Goal: Information Seeking & Learning: Learn about a topic

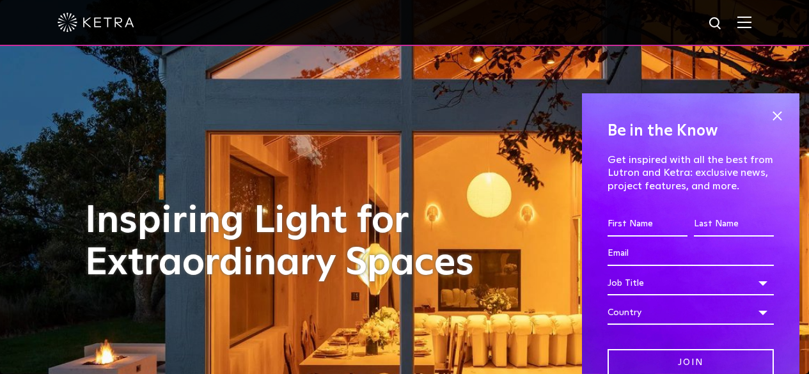
scroll to position [60, 0]
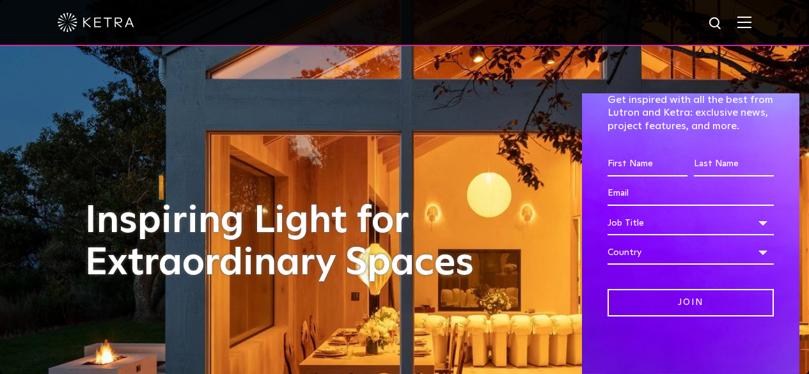
click at [644, 167] on input "First name *" at bounding box center [648, 164] width 80 height 24
type input "[PERSON_NAME]"
type input "[PERSON_NAME][EMAIL_ADDRESS][DOMAIN_NAME]"
select select "[GEOGRAPHIC_DATA]"
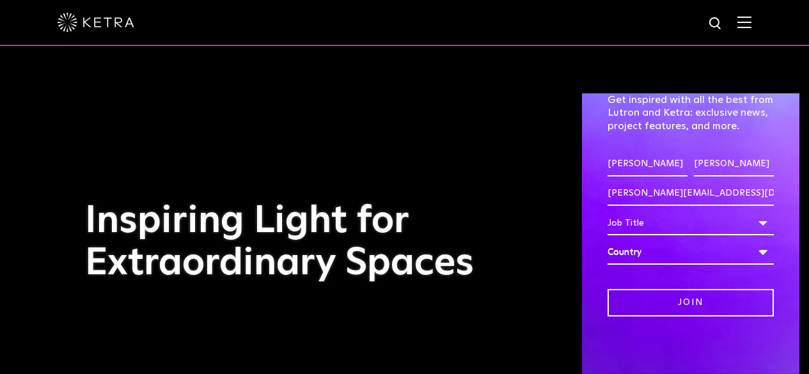
click at [679, 215] on div "Job Title" at bounding box center [691, 223] width 166 height 24
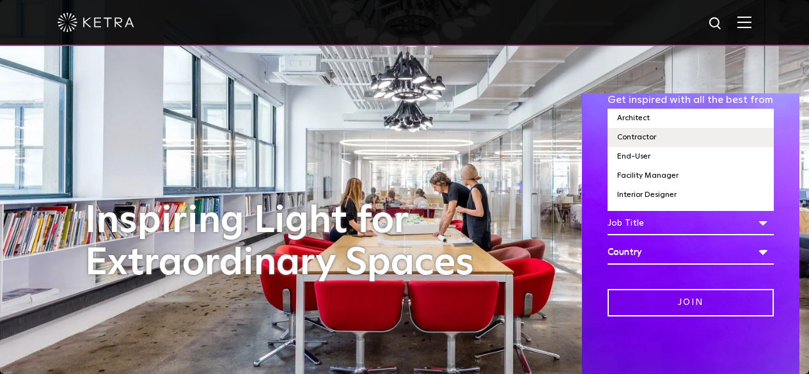
click at [668, 136] on li "Contractor" at bounding box center [691, 137] width 166 height 19
select select "Contractor"
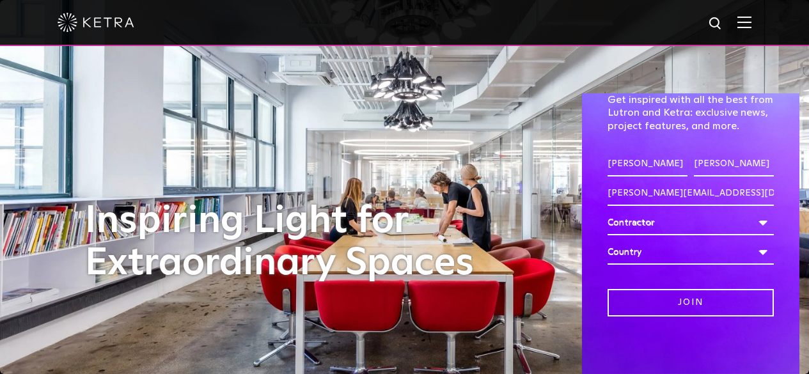
click at [695, 225] on div "Contractor" at bounding box center [691, 223] width 166 height 24
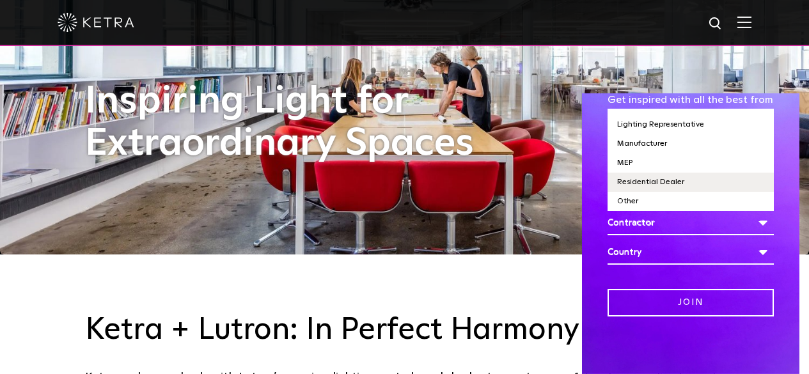
scroll to position [128, 0]
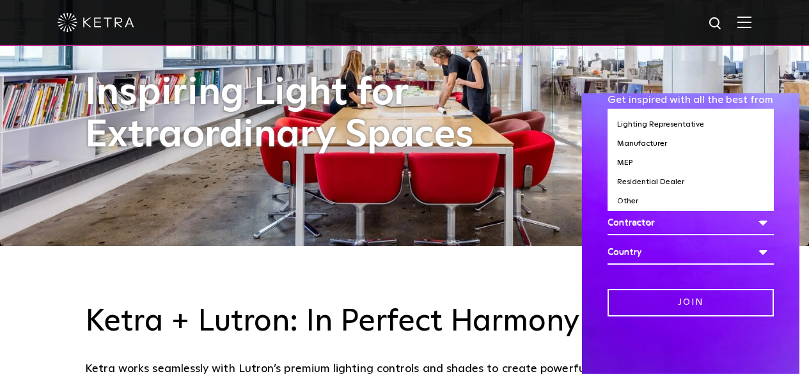
click at [721, 272] on div "Join" at bounding box center [691, 293] width 166 height 47
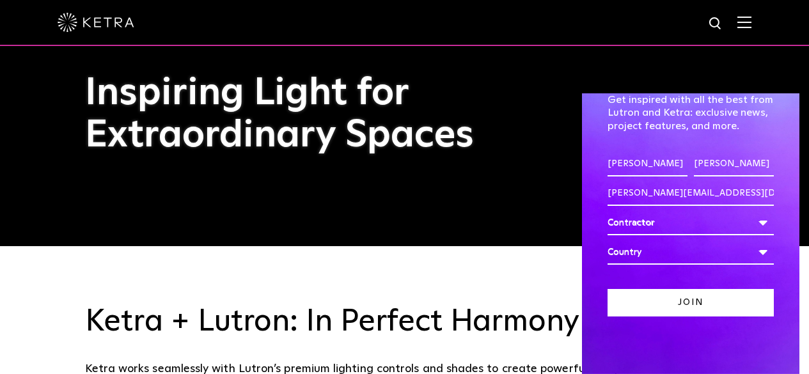
click at [686, 303] on input "Join" at bounding box center [691, 303] width 166 height 28
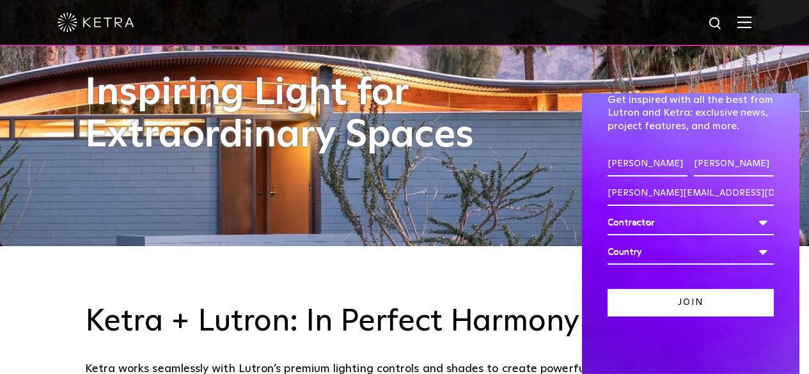
scroll to position [0, 0]
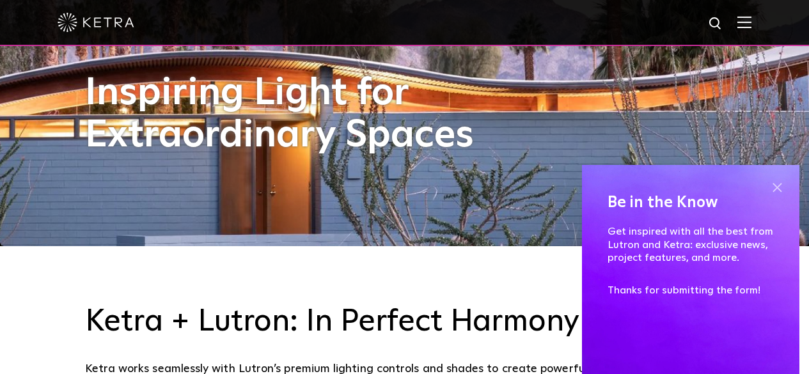
click at [778, 185] on span at bounding box center [777, 187] width 19 height 19
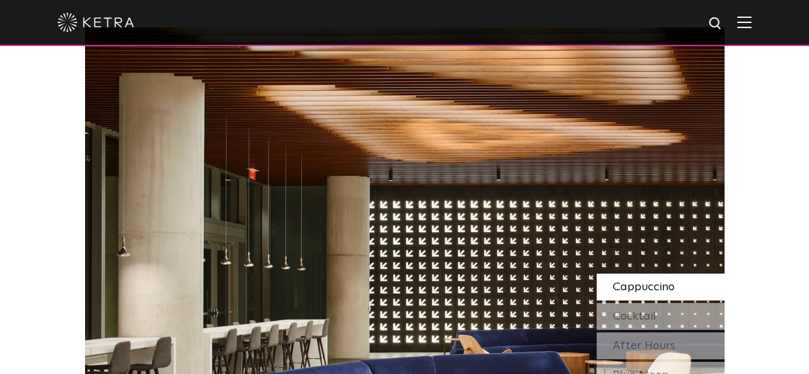
scroll to position [1088, 0]
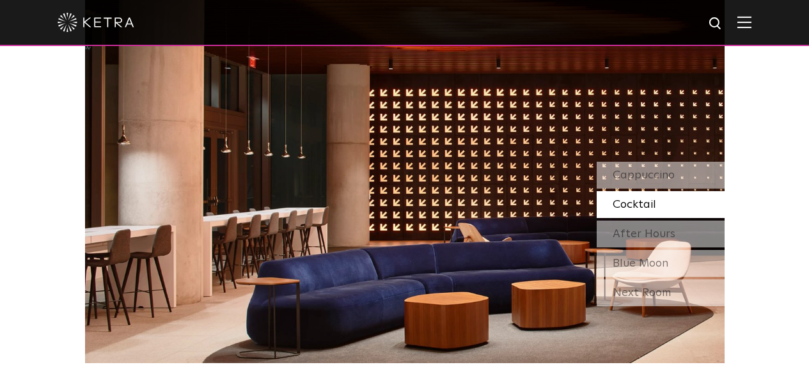
click at [645, 199] on span "Cocktail" at bounding box center [635, 205] width 44 height 12
click at [655, 175] on span "Cappuccino" at bounding box center [644, 176] width 62 height 12
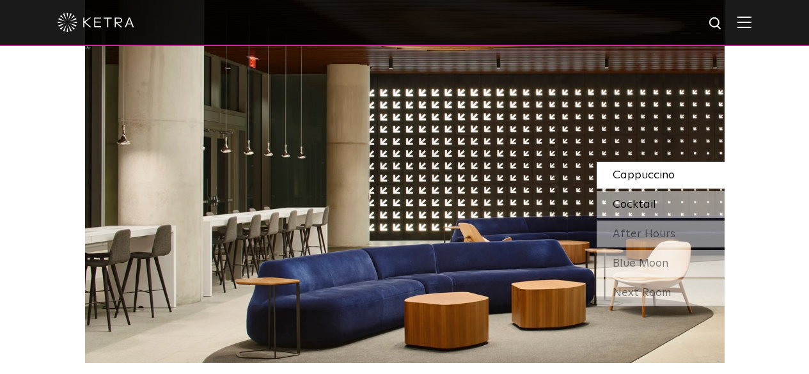
click at [654, 205] on span "Cocktail" at bounding box center [635, 205] width 44 height 12
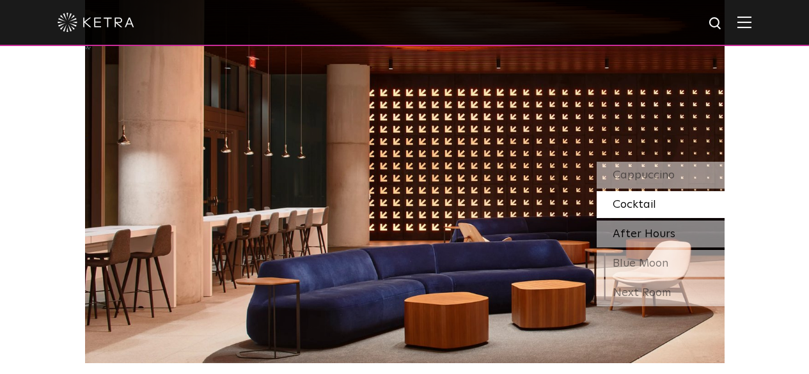
click at [646, 234] on span "After Hours" at bounding box center [644, 234] width 63 height 12
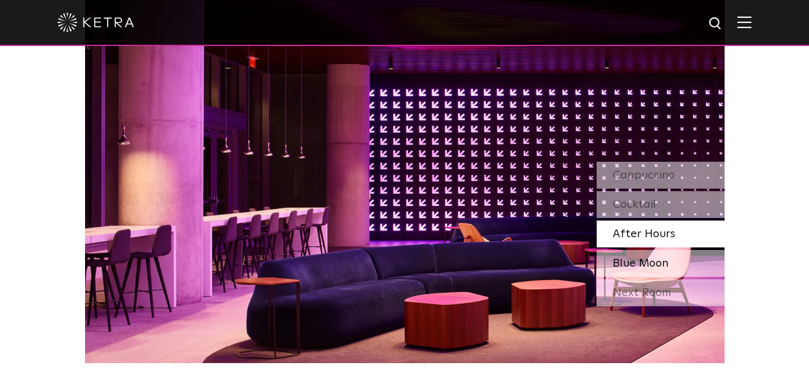
click at [640, 260] on span "Blue Moon" at bounding box center [641, 264] width 56 height 12
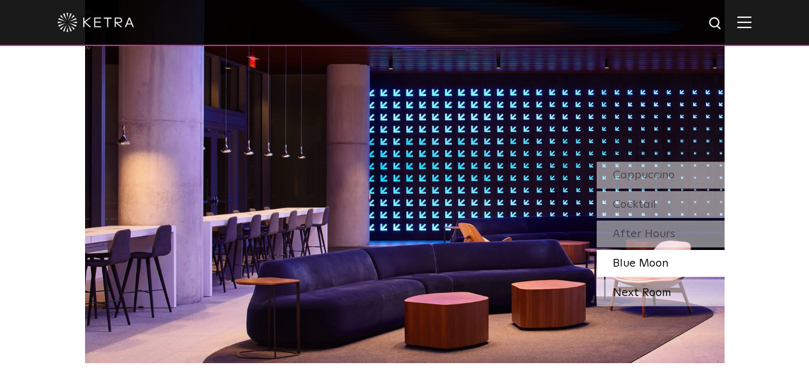
click at [658, 292] on div "Next Room" at bounding box center [661, 293] width 128 height 27
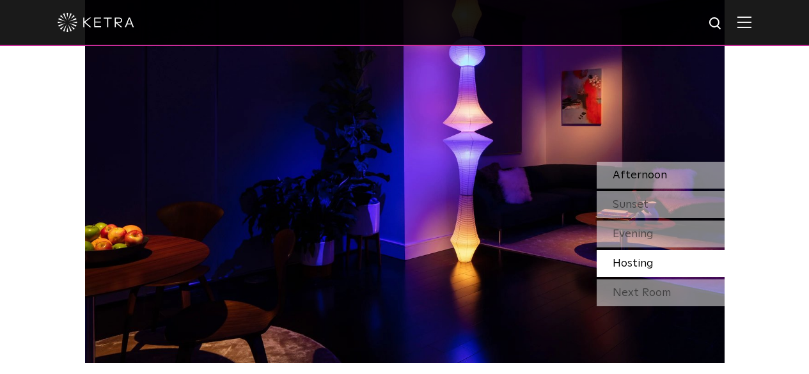
click at [644, 175] on span "Afternoon" at bounding box center [640, 176] width 54 height 12
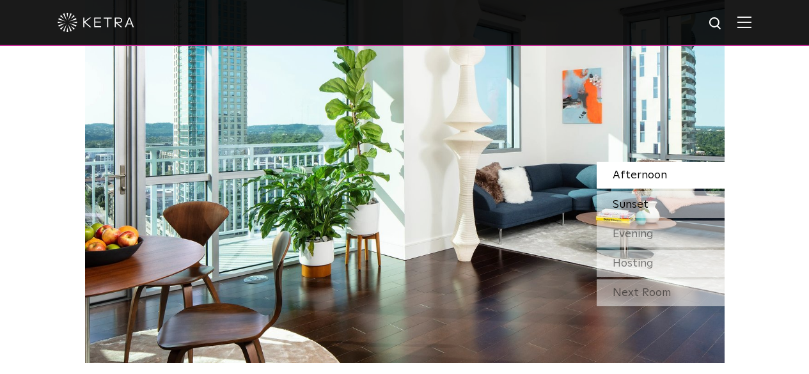
click at [651, 205] on div "Sunset" at bounding box center [661, 204] width 128 height 27
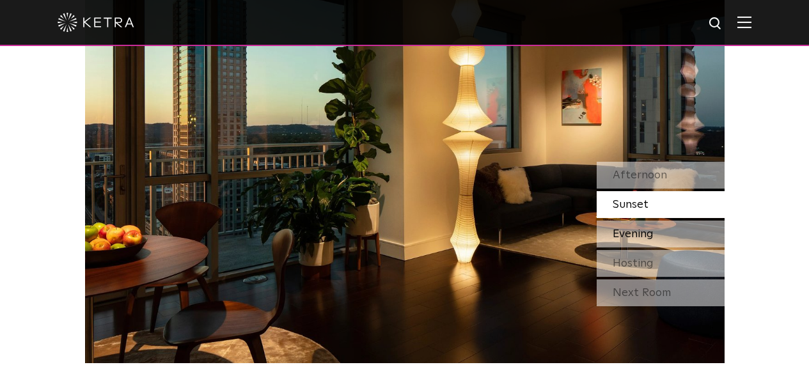
click at [661, 234] on div "Evening" at bounding box center [661, 234] width 128 height 27
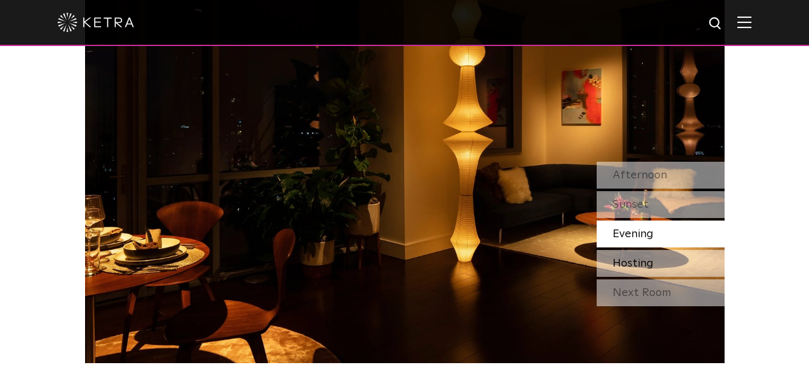
click at [647, 261] on span "Hosting" at bounding box center [633, 264] width 41 height 12
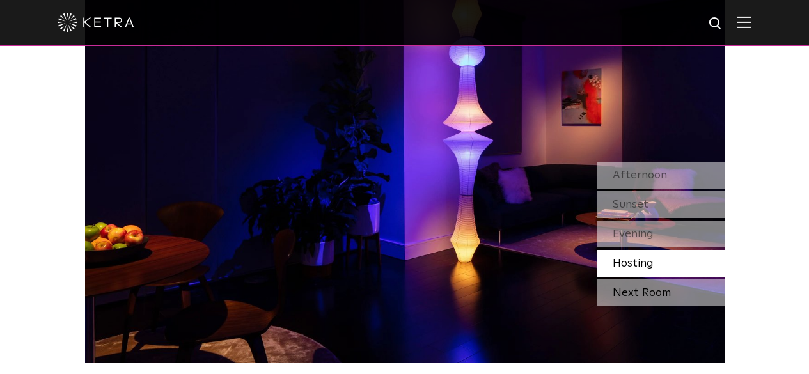
click at [659, 296] on div "Next Room" at bounding box center [661, 293] width 128 height 27
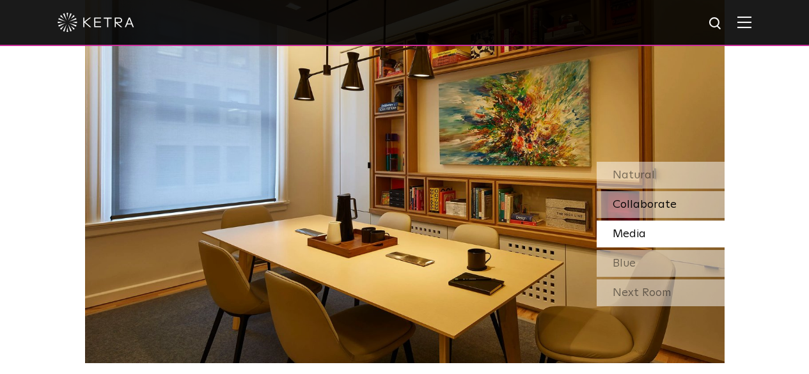
click at [662, 203] on span "Collaborate" at bounding box center [645, 205] width 64 height 12
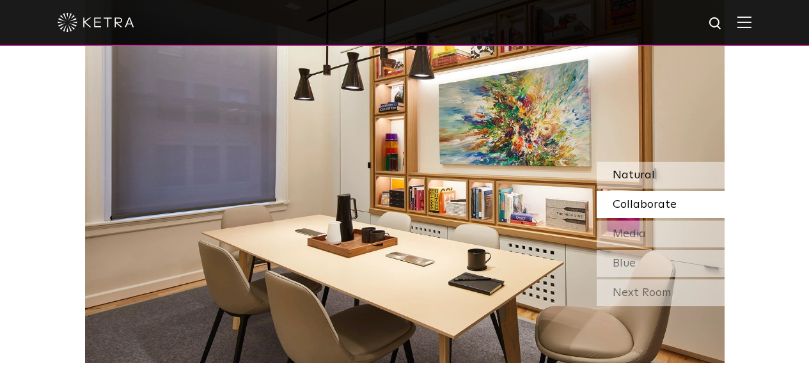
click at [659, 170] on div "Natural" at bounding box center [661, 175] width 128 height 27
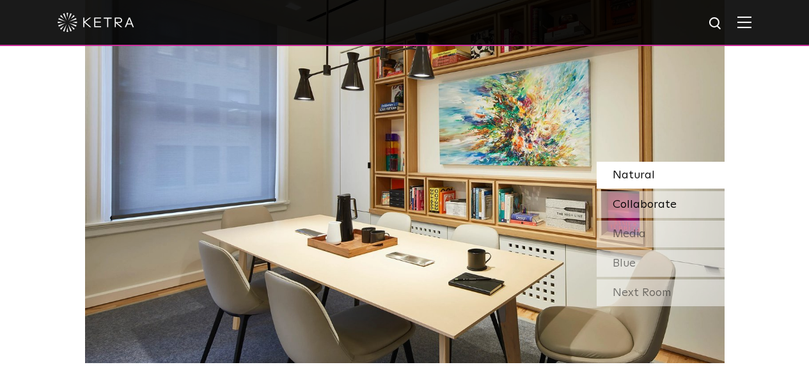
click at [653, 205] on span "Collaborate" at bounding box center [645, 205] width 64 height 12
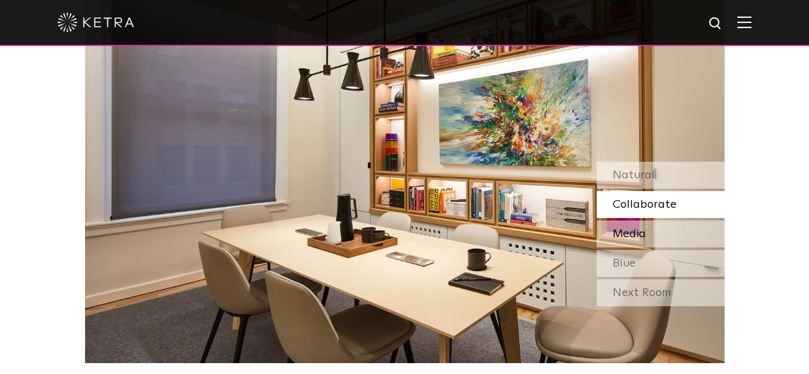
click at [654, 232] on div "Media" at bounding box center [661, 234] width 128 height 27
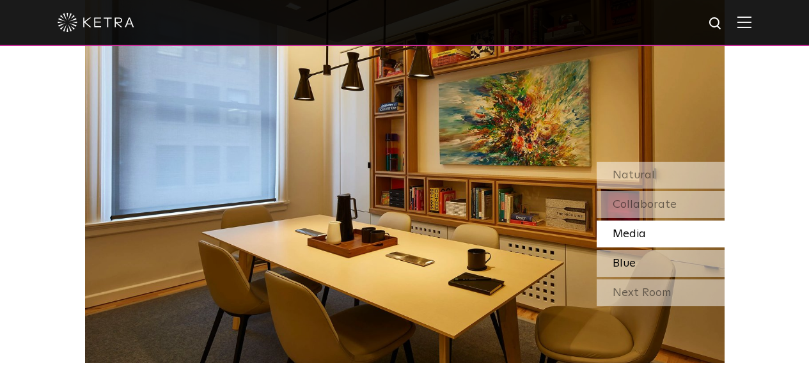
click at [652, 263] on div "Blue" at bounding box center [661, 263] width 128 height 27
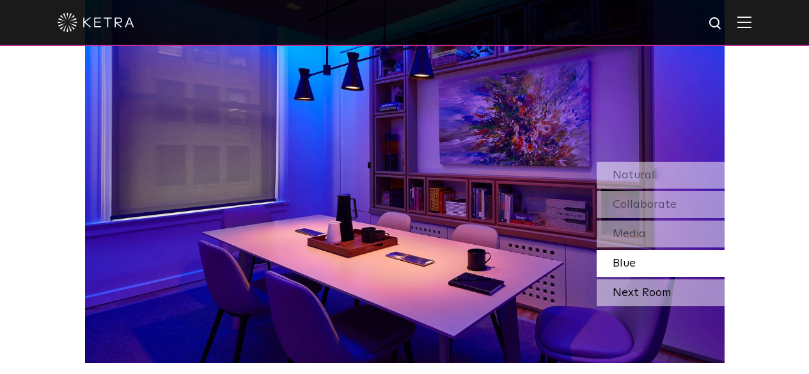
click at [630, 296] on div "Next Room" at bounding box center [661, 293] width 128 height 27
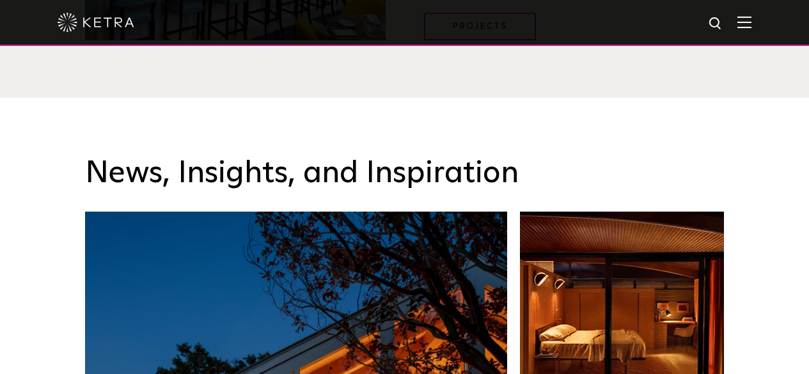
scroll to position [1411, 0]
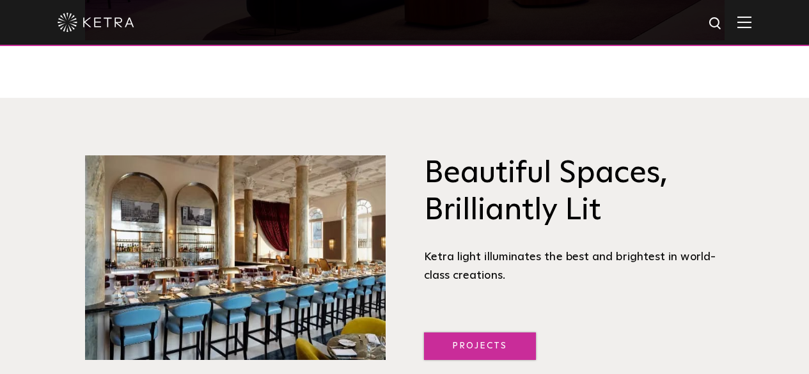
click at [468, 346] on link "Projects" at bounding box center [480, 347] width 112 height 28
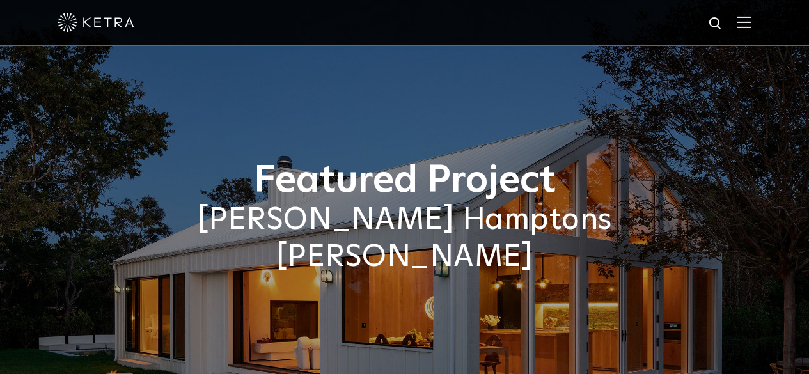
select select "Contractor"
select select "[GEOGRAPHIC_DATA]"
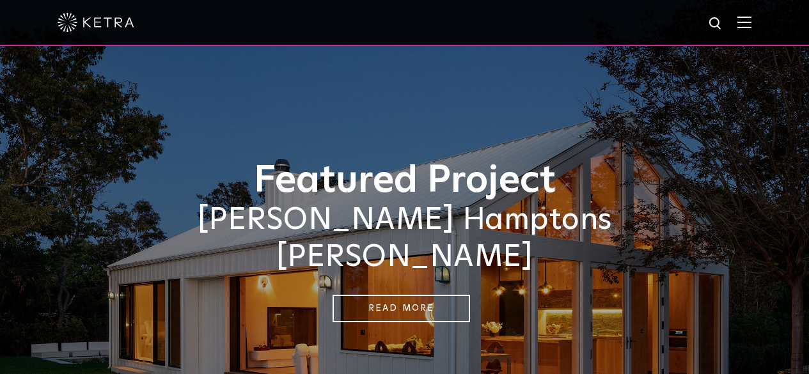
select select "Contractor"
select select "[GEOGRAPHIC_DATA]"
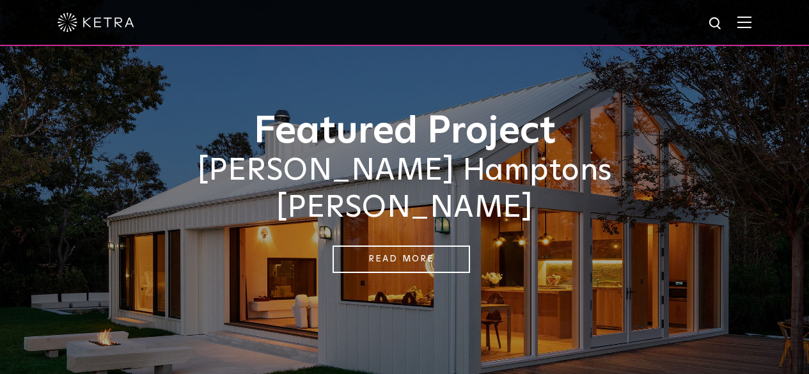
scroll to position [64, 0]
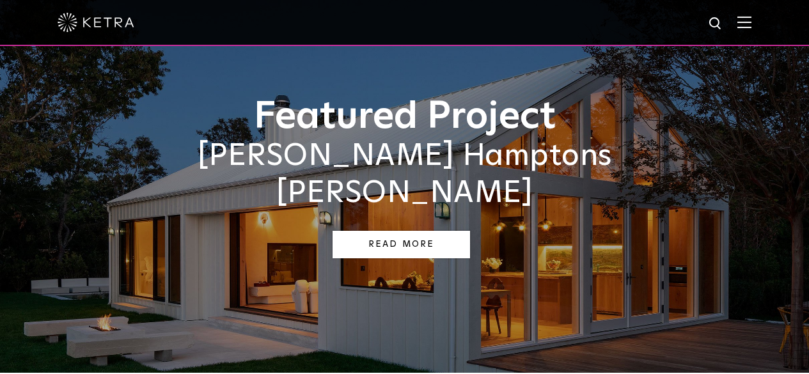
click at [414, 231] on link "Read More" at bounding box center [402, 245] width 138 height 28
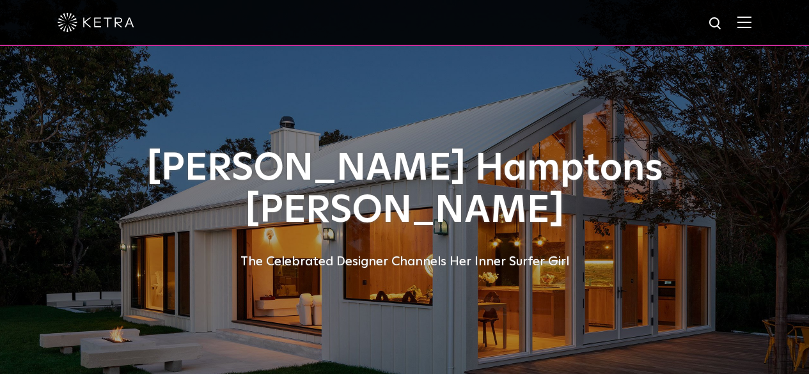
select select "Contractor"
select select "[GEOGRAPHIC_DATA]"
select select "Contractor"
select select "[GEOGRAPHIC_DATA]"
select select "Contractor"
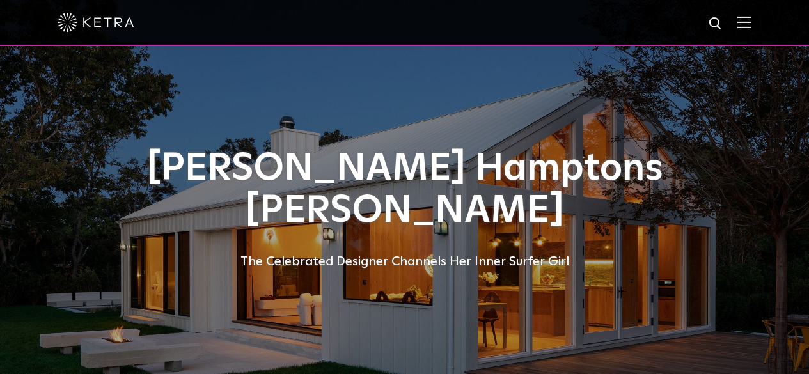
select select "[GEOGRAPHIC_DATA]"
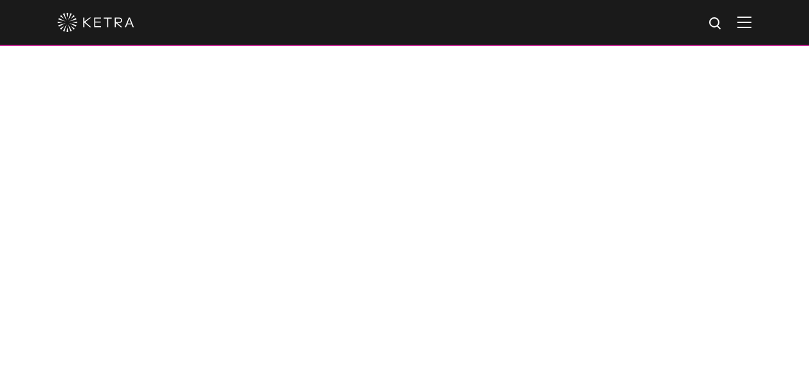
scroll to position [921, 0]
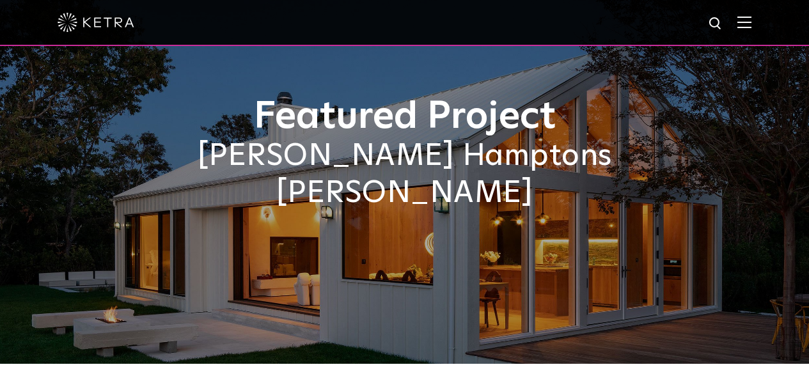
select select "Contractor"
select select "[GEOGRAPHIC_DATA]"
select select "Contractor"
select select "[GEOGRAPHIC_DATA]"
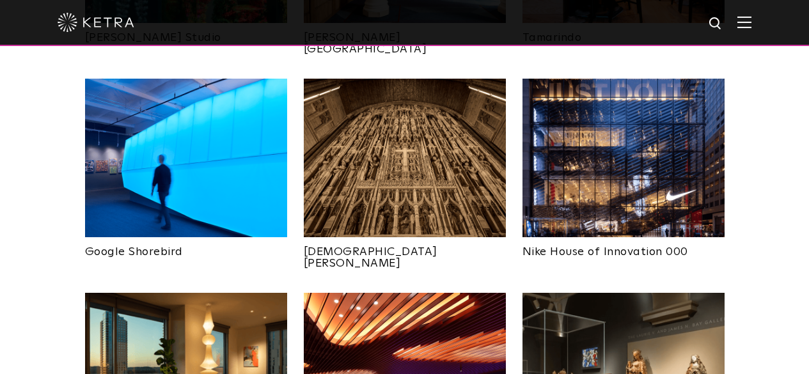
scroll to position [960, 0]
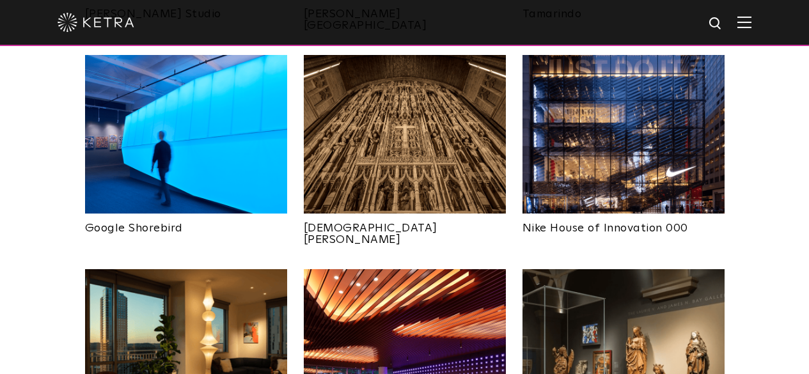
click at [173, 110] on img at bounding box center [186, 134] width 202 height 159
select select "Contractor"
select select "[GEOGRAPHIC_DATA]"
select select "Contractor"
select select "[GEOGRAPHIC_DATA]"
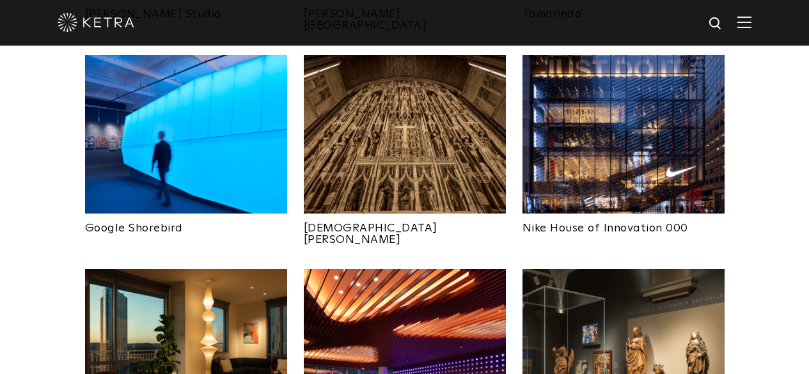
select select "Contractor"
select select "[GEOGRAPHIC_DATA]"
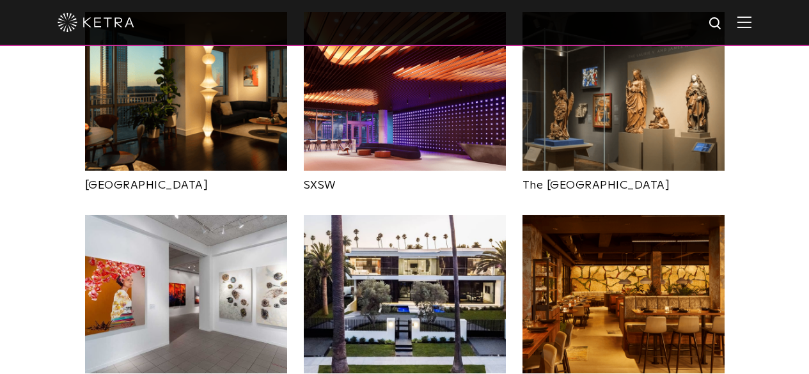
scroll to position [1280, 0]
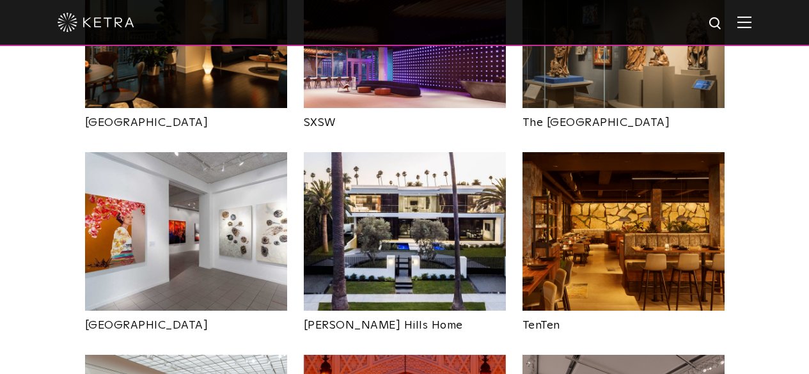
click at [408, 196] on img at bounding box center [405, 231] width 202 height 159
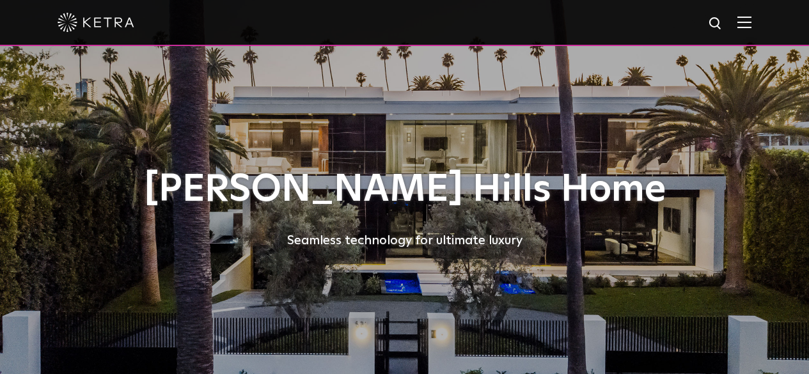
select select "Contractor"
select select "[GEOGRAPHIC_DATA]"
select select "Contractor"
select select "[GEOGRAPHIC_DATA]"
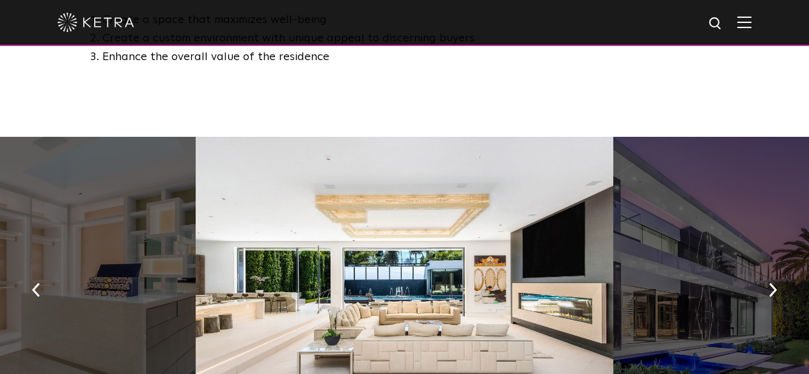
scroll to position [832, 0]
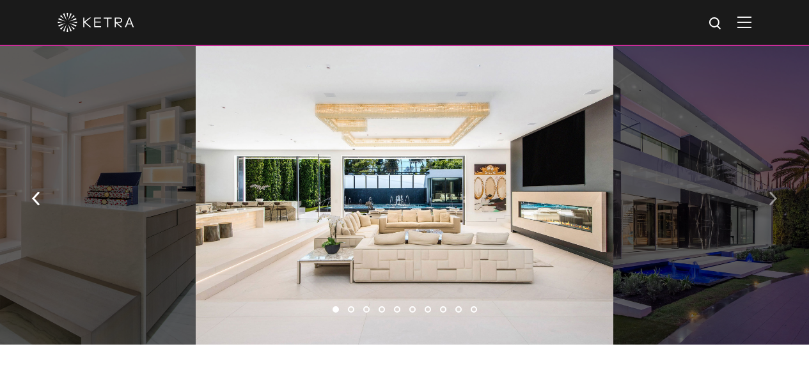
click at [770, 206] on img "button" at bounding box center [773, 199] width 8 height 14
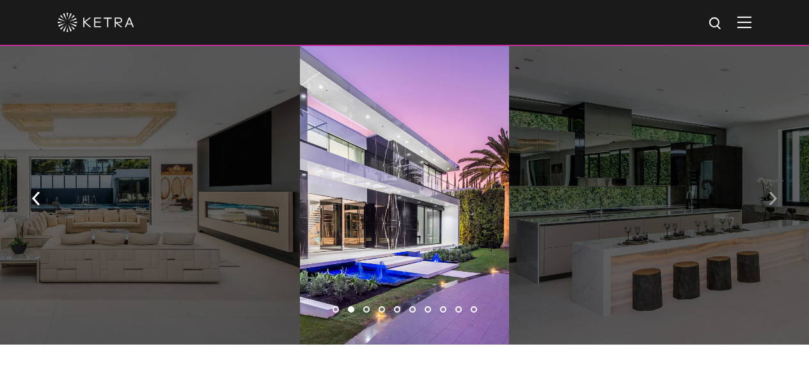
click at [770, 206] on img "button" at bounding box center [773, 199] width 8 height 14
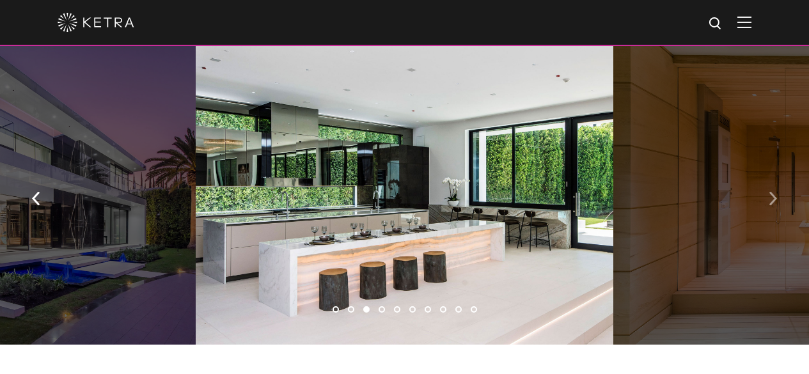
click at [774, 202] on img "button" at bounding box center [773, 199] width 8 height 14
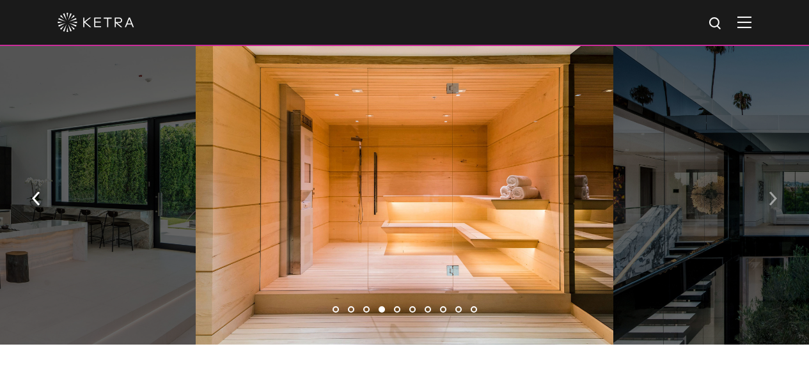
click at [774, 202] on img "button" at bounding box center [773, 199] width 8 height 14
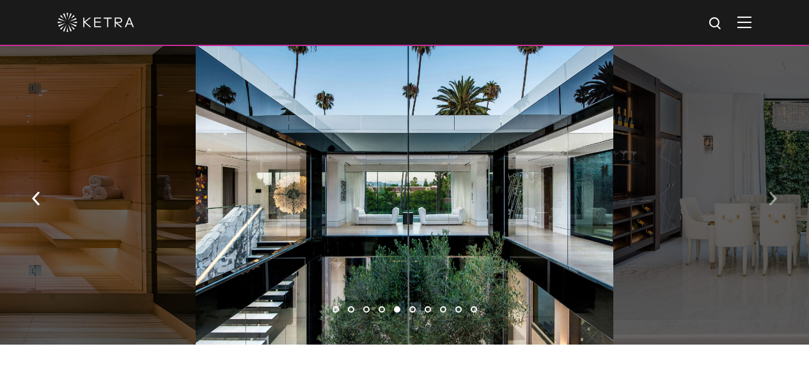
click at [774, 202] on img "button" at bounding box center [773, 199] width 8 height 14
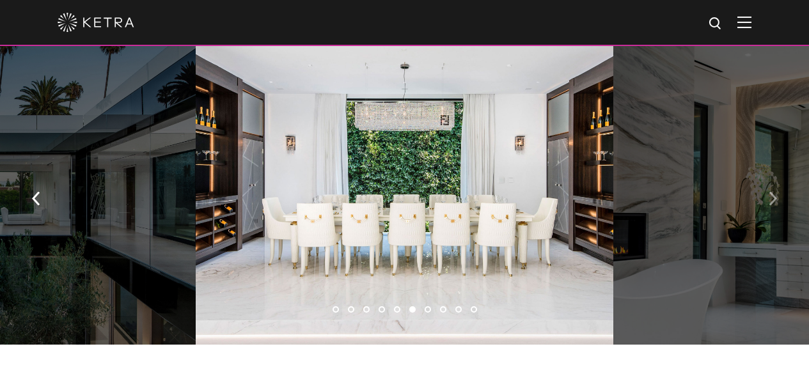
click at [774, 202] on img "button" at bounding box center [773, 199] width 8 height 14
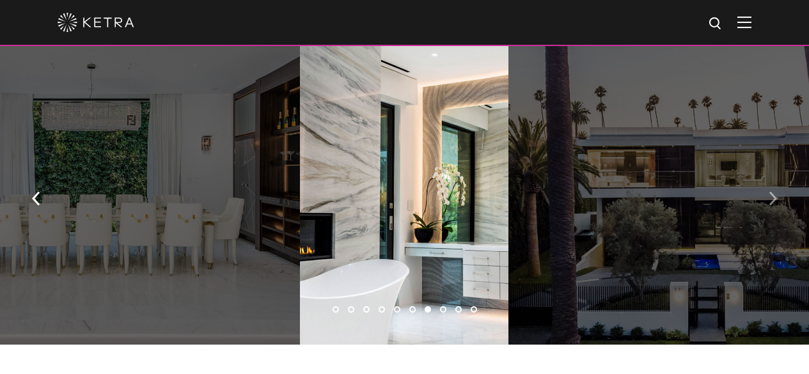
click at [774, 202] on img "button" at bounding box center [773, 199] width 8 height 14
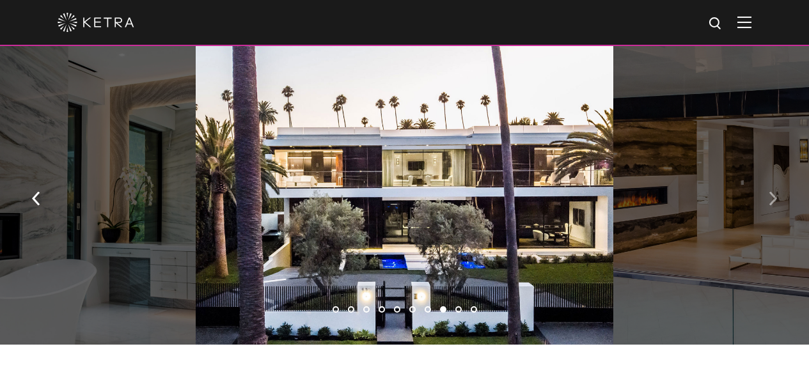
click at [774, 202] on img "button" at bounding box center [773, 199] width 8 height 14
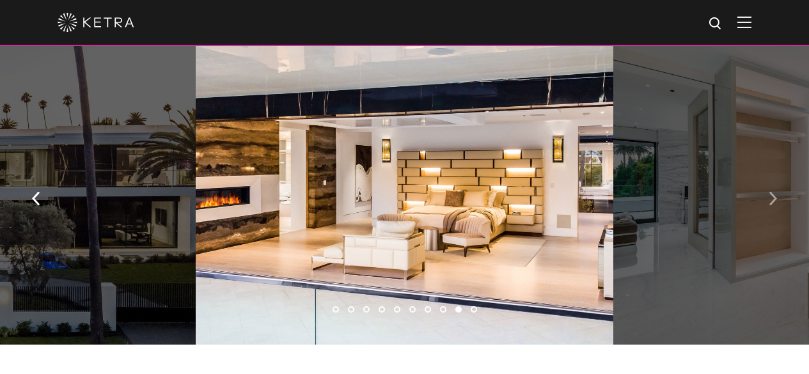
click at [773, 202] on img "button" at bounding box center [773, 199] width 8 height 14
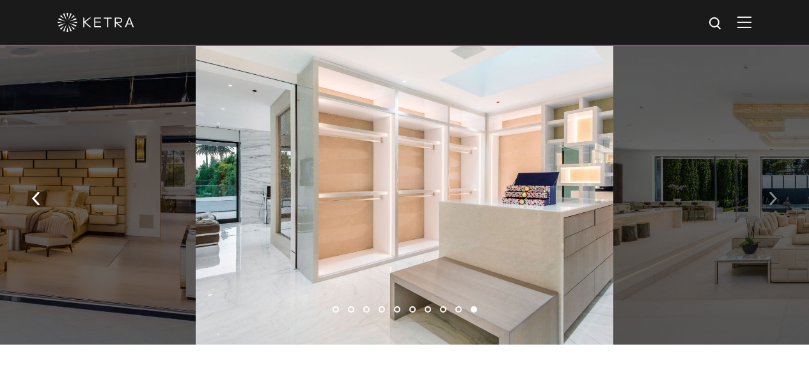
click at [773, 202] on img "button" at bounding box center [773, 199] width 8 height 14
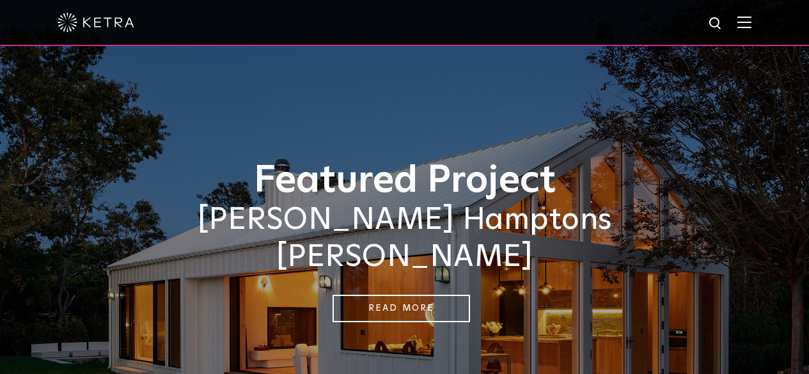
select select "Contractor"
select select "[GEOGRAPHIC_DATA]"
select select "Contractor"
select select "[GEOGRAPHIC_DATA]"
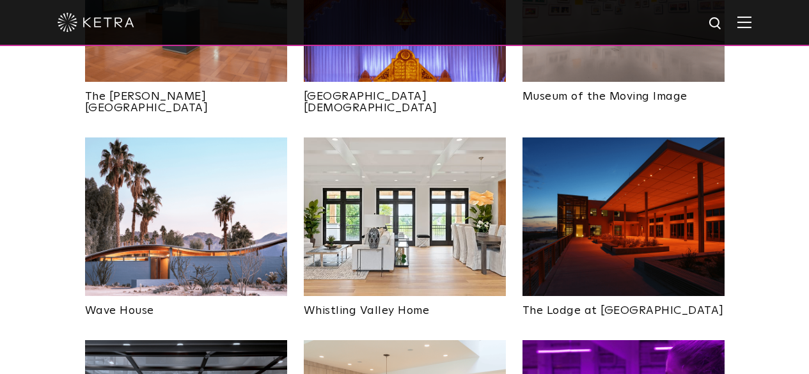
scroll to position [1727, 0]
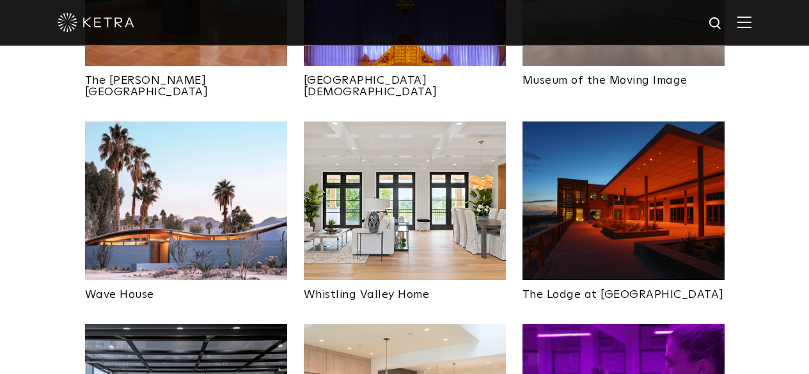
click at [183, 157] on img at bounding box center [186, 201] width 202 height 159
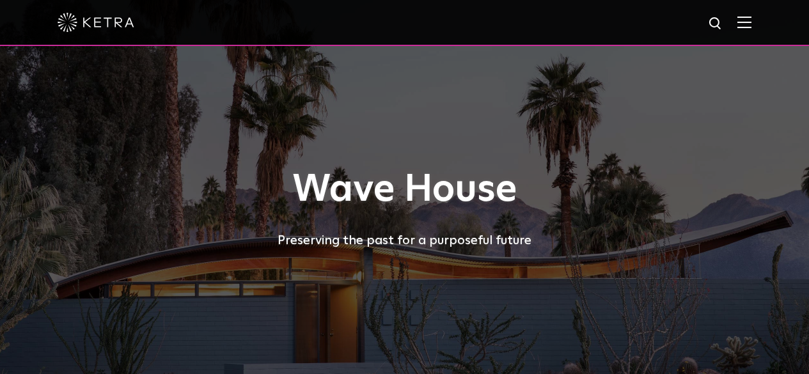
select select "Contractor"
select select "[GEOGRAPHIC_DATA]"
select select "Contractor"
select select "[GEOGRAPHIC_DATA]"
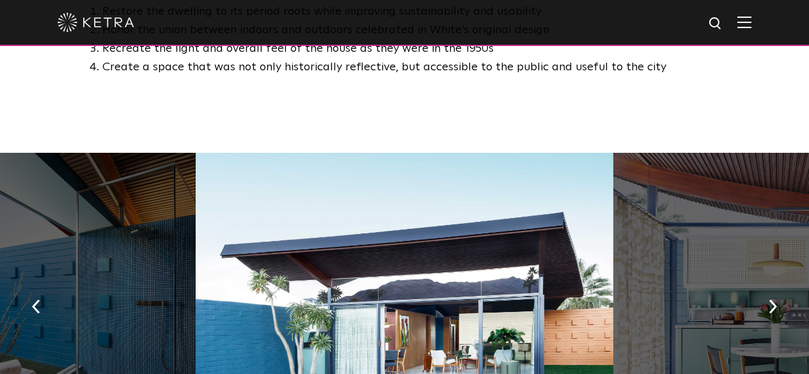
scroll to position [896, 0]
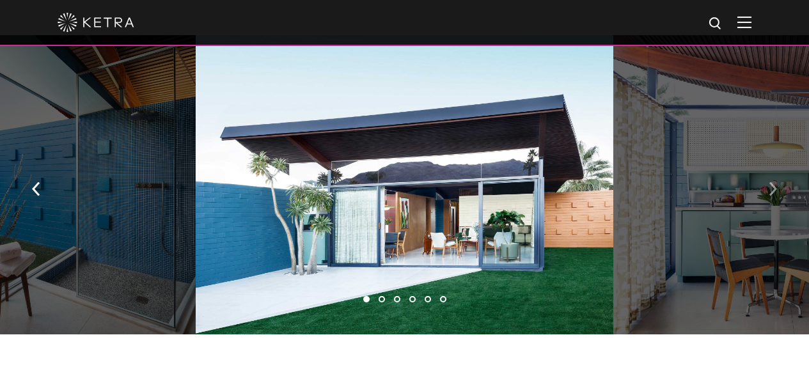
click at [772, 182] on img "button" at bounding box center [773, 189] width 8 height 14
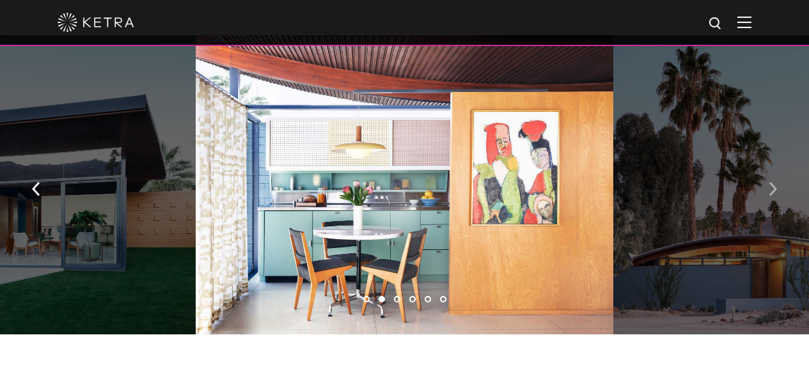
click at [772, 182] on img "button" at bounding box center [773, 189] width 8 height 14
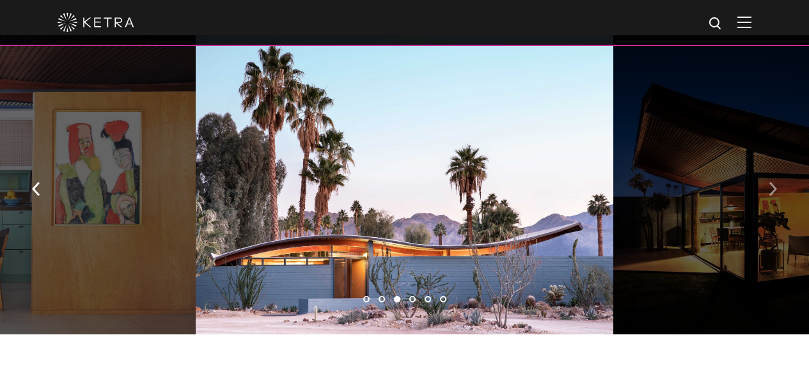
click at [772, 182] on img "button" at bounding box center [773, 189] width 8 height 14
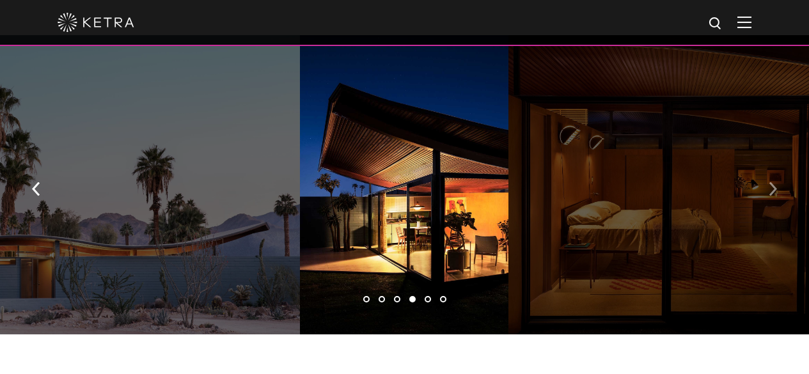
click at [772, 182] on img "button" at bounding box center [773, 189] width 8 height 14
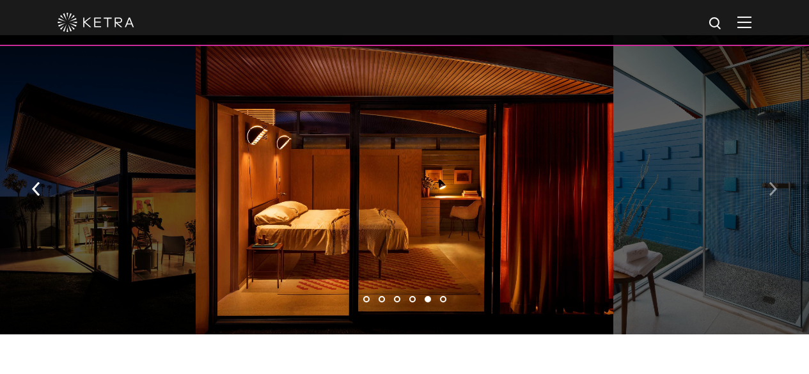
click at [772, 182] on img "button" at bounding box center [773, 189] width 8 height 14
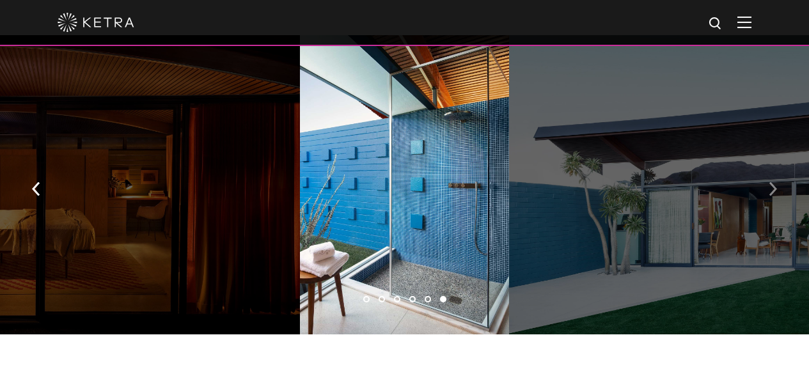
click at [772, 182] on img "button" at bounding box center [773, 189] width 8 height 14
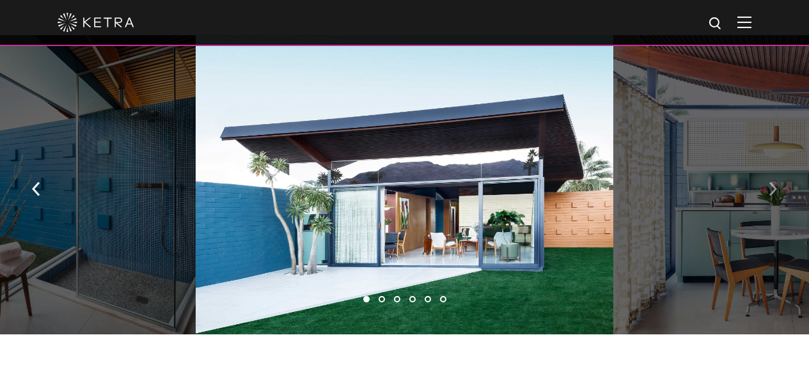
click at [772, 182] on img "button" at bounding box center [773, 189] width 8 height 14
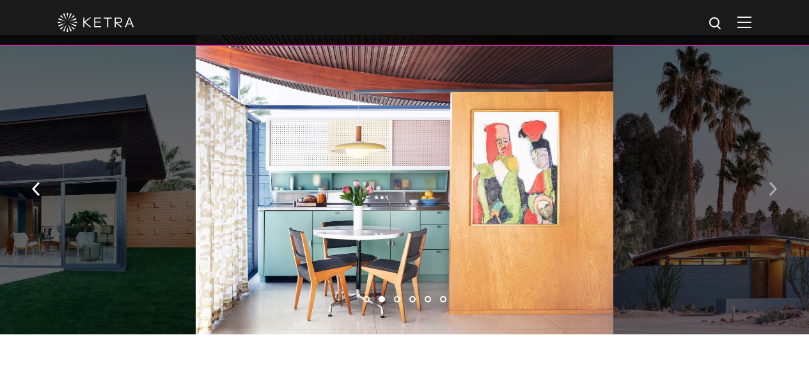
click at [772, 182] on img "button" at bounding box center [773, 189] width 8 height 14
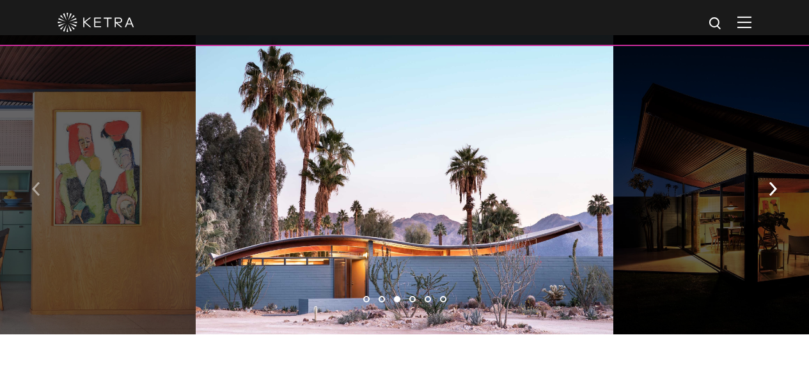
click at [40, 182] on img "button" at bounding box center [36, 189] width 8 height 14
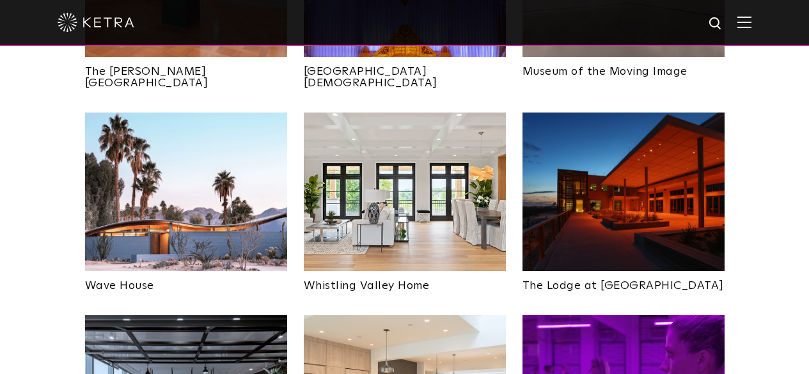
select select "Contractor"
select select "[GEOGRAPHIC_DATA]"
select select "Contractor"
select select "[GEOGRAPHIC_DATA]"
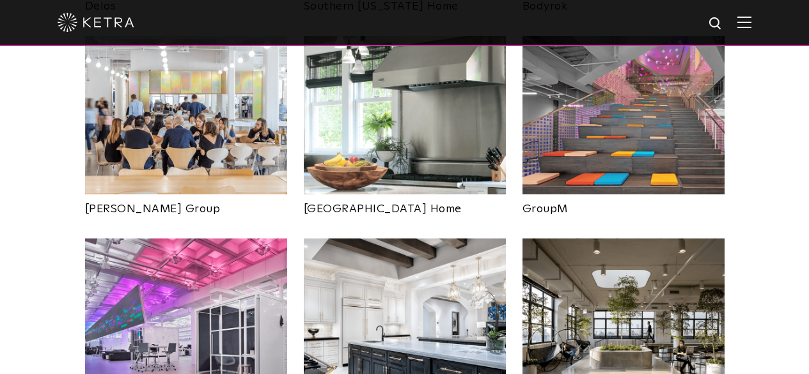
scroll to position [2303, 0]
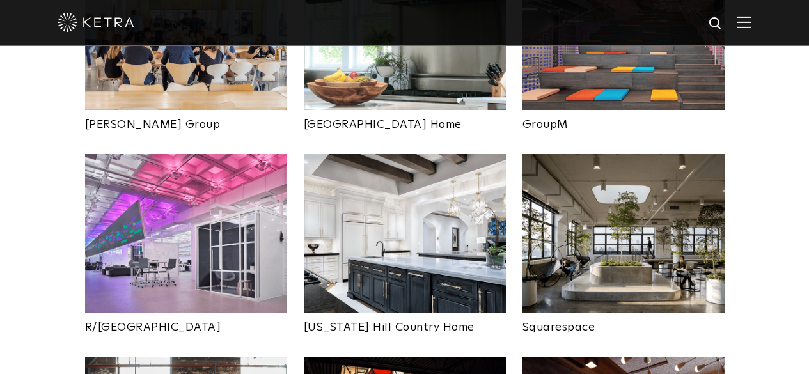
click at [390, 198] on img at bounding box center [405, 233] width 202 height 159
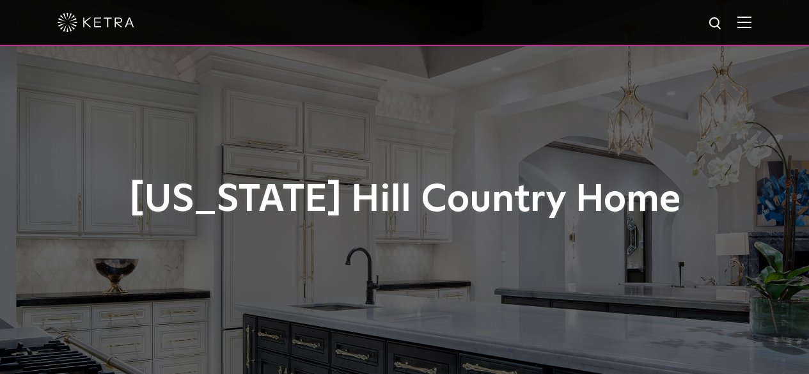
select select "Contractor"
select select "[GEOGRAPHIC_DATA]"
select select "Contractor"
select select "[GEOGRAPHIC_DATA]"
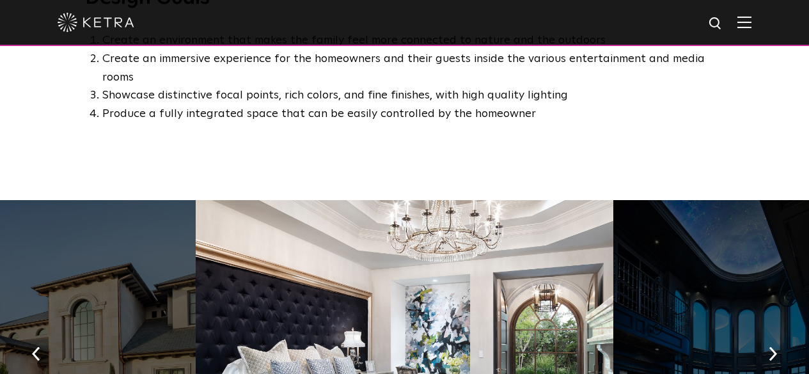
scroll to position [896, 0]
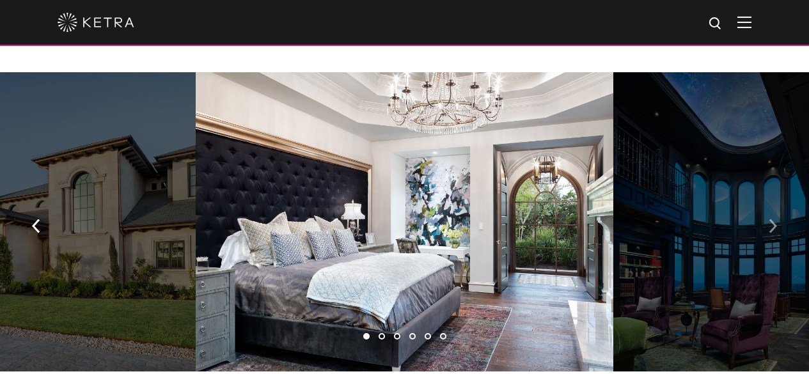
click at [775, 219] on img "button" at bounding box center [773, 226] width 8 height 14
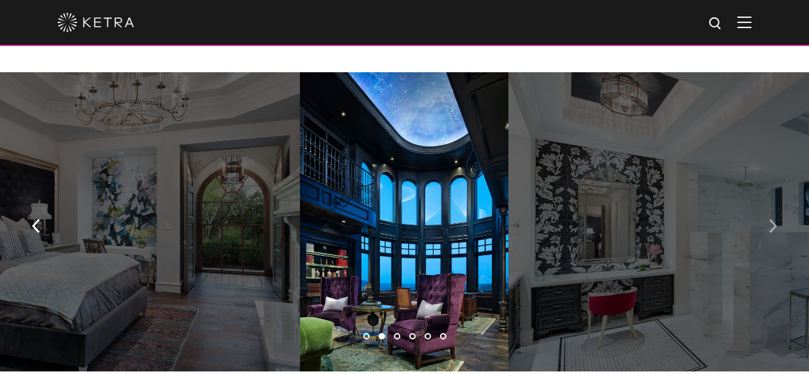
click at [773, 219] on img "button" at bounding box center [773, 226] width 8 height 14
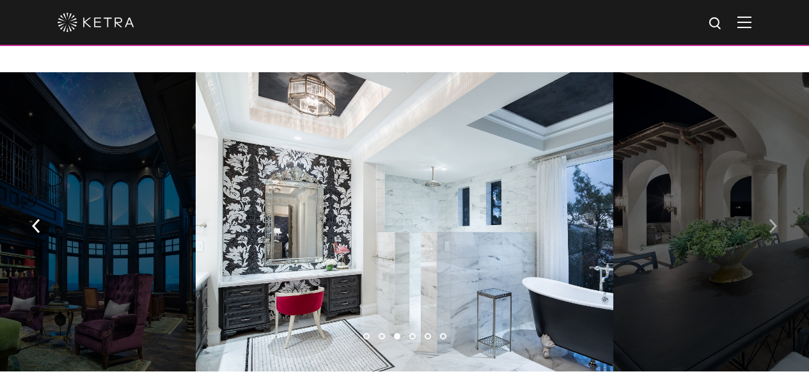
click at [773, 219] on img "button" at bounding box center [773, 226] width 8 height 14
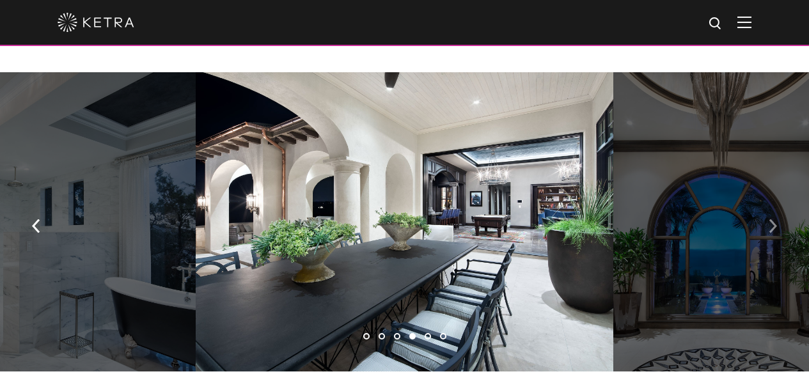
click at [773, 219] on img "button" at bounding box center [773, 226] width 8 height 14
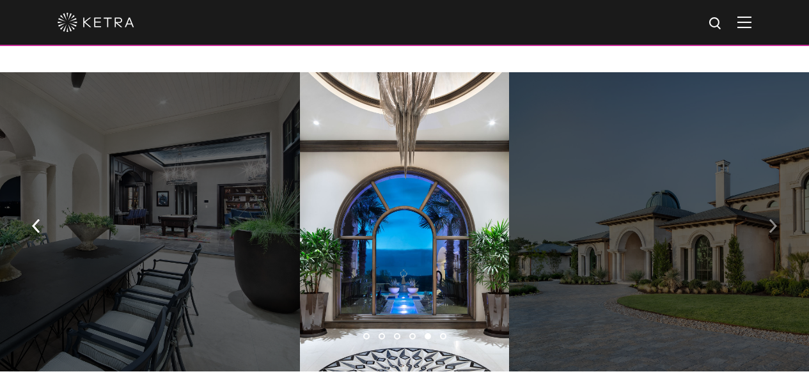
click at [773, 219] on img "button" at bounding box center [773, 226] width 8 height 14
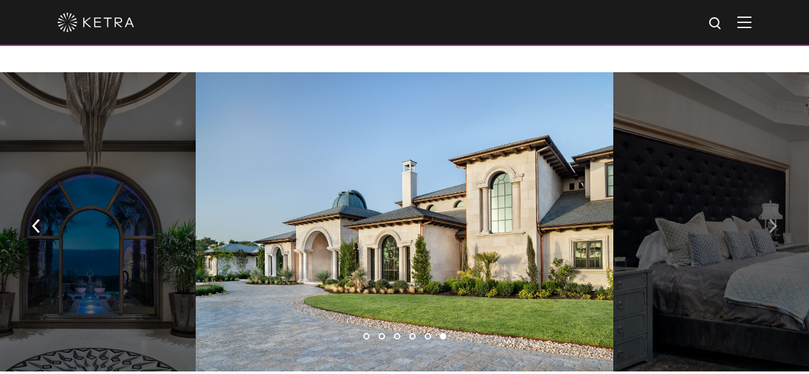
click at [773, 219] on img "button" at bounding box center [773, 226] width 8 height 14
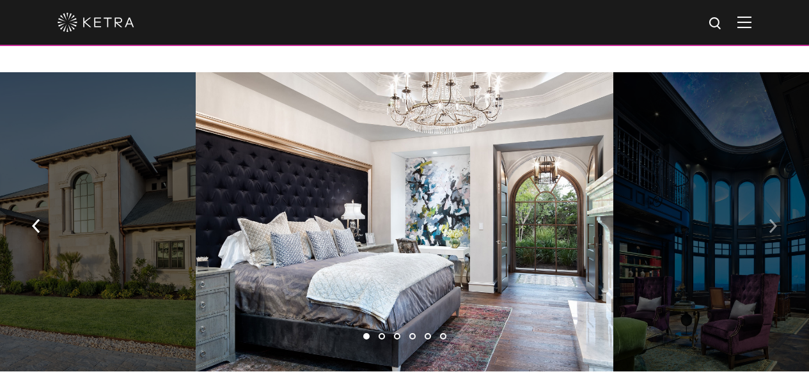
click at [773, 219] on img "button" at bounding box center [773, 226] width 8 height 14
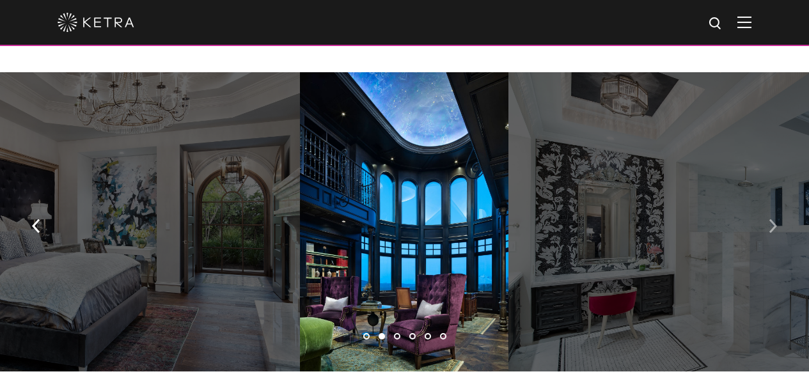
click at [772, 219] on img "button" at bounding box center [773, 226] width 8 height 14
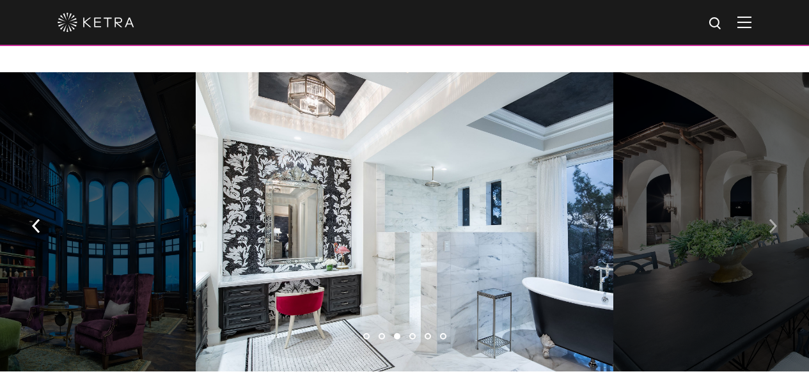
click at [772, 219] on img "button" at bounding box center [773, 226] width 8 height 14
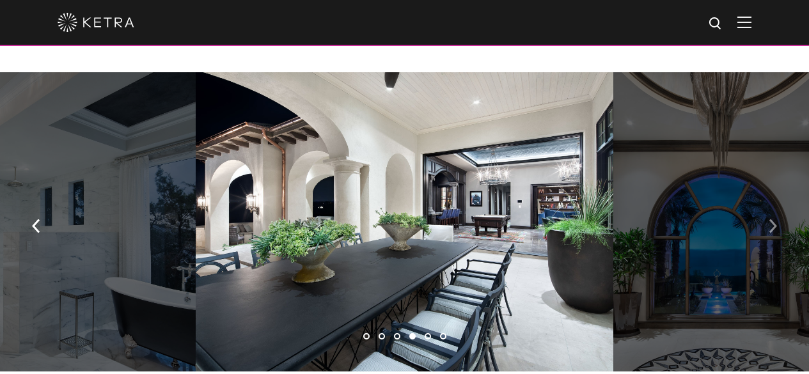
click at [772, 219] on img "button" at bounding box center [773, 226] width 8 height 14
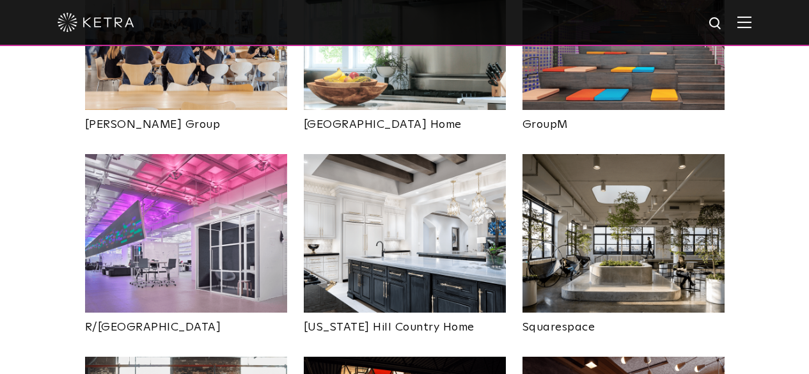
select select "Contractor"
select select "[GEOGRAPHIC_DATA]"
select select "Contractor"
select select "[GEOGRAPHIC_DATA]"
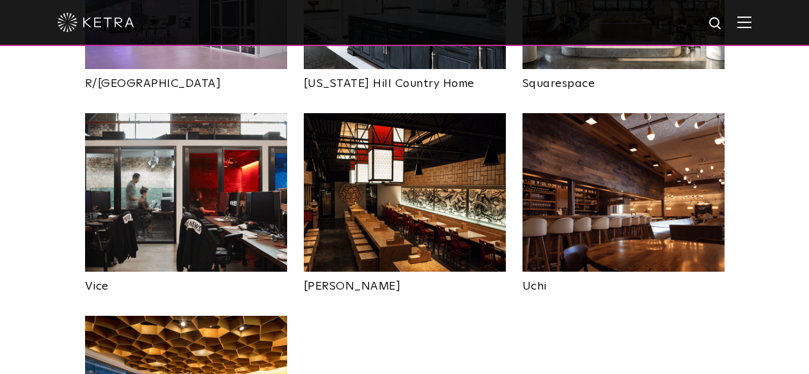
scroll to position [2559, 0]
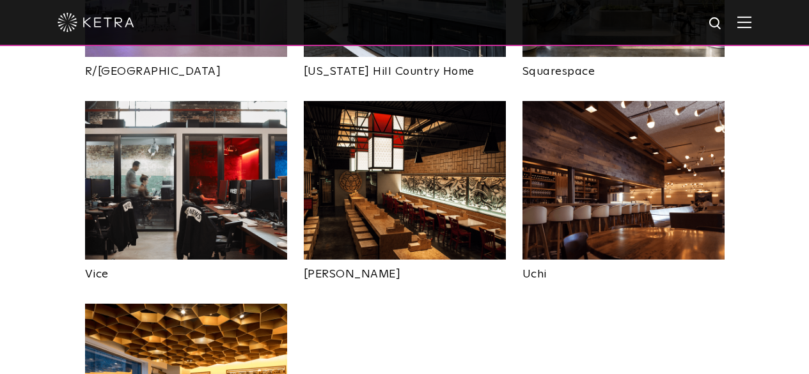
click at [614, 122] on img at bounding box center [624, 180] width 202 height 159
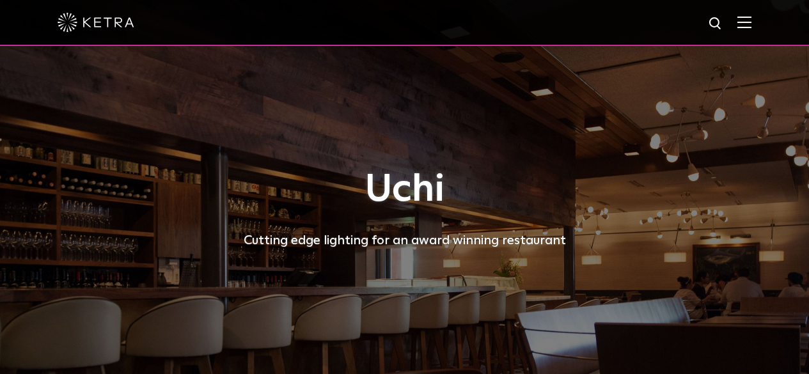
select select "Contractor"
select select "[GEOGRAPHIC_DATA]"
select select "Contractor"
select select "[GEOGRAPHIC_DATA]"
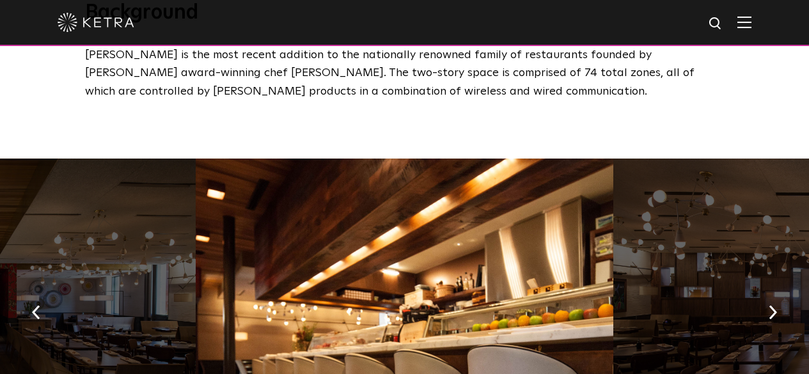
scroll to position [704, 0]
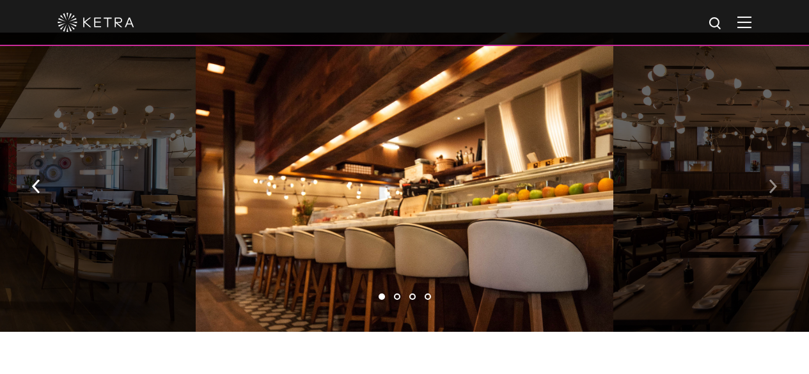
click at [769, 193] on img "button" at bounding box center [773, 186] width 8 height 14
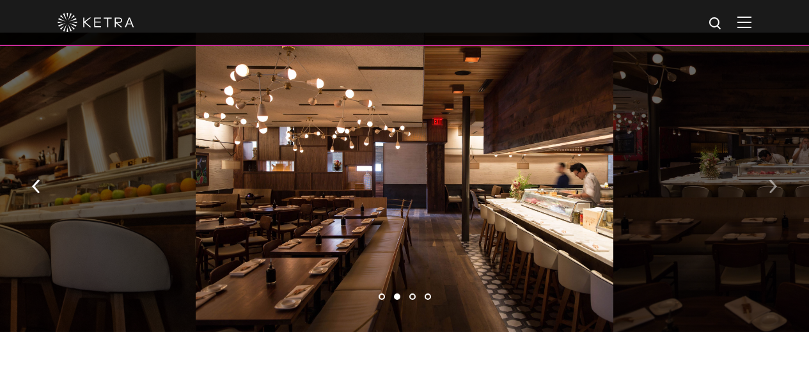
click at [769, 193] on img "button" at bounding box center [773, 186] width 8 height 14
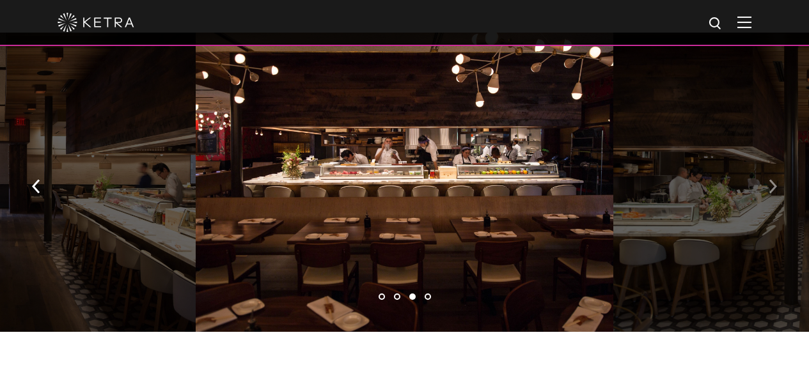
click at [769, 193] on img "button" at bounding box center [773, 186] width 8 height 14
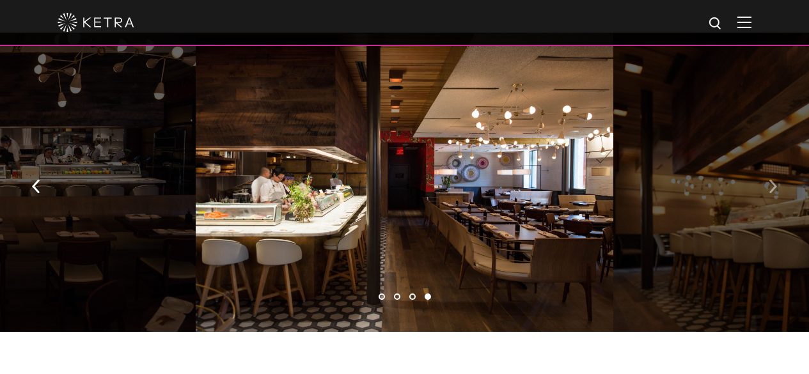
click at [769, 193] on img "button" at bounding box center [773, 186] width 8 height 14
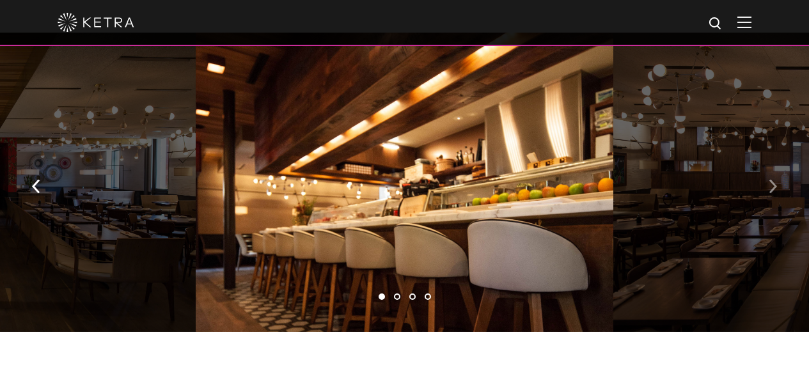
click at [769, 193] on img "button" at bounding box center [773, 186] width 8 height 14
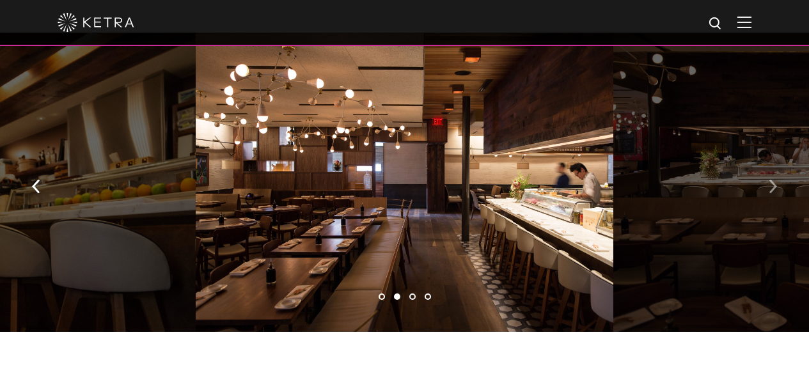
click at [769, 193] on img "button" at bounding box center [773, 186] width 8 height 14
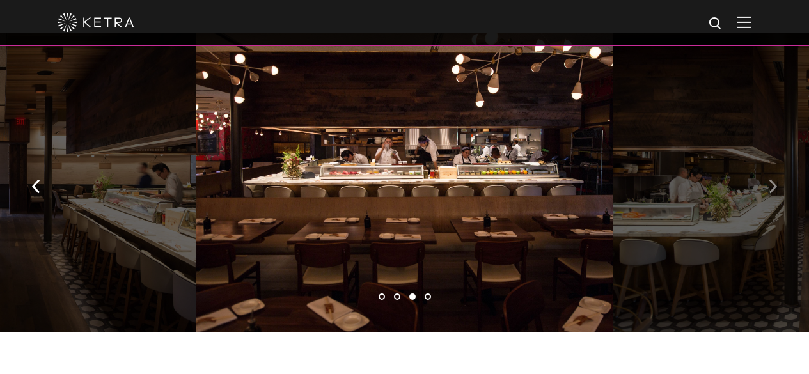
click at [769, 193] on img "button" at bounding box center [773, 186] width 8 height 14
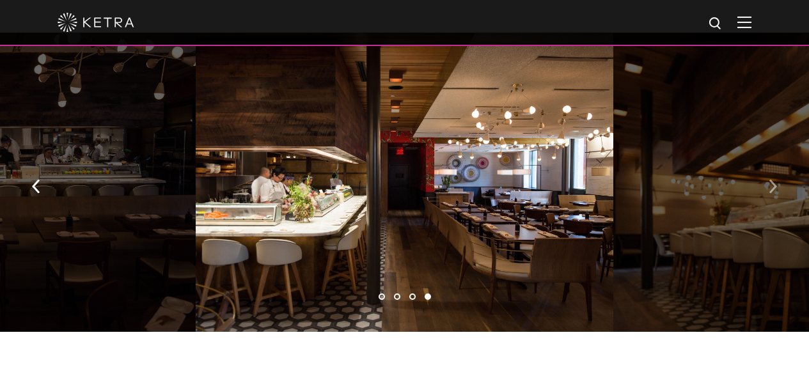
click at [769, 193] on img "button" at bounding box center [773, 186] width 8 height 14
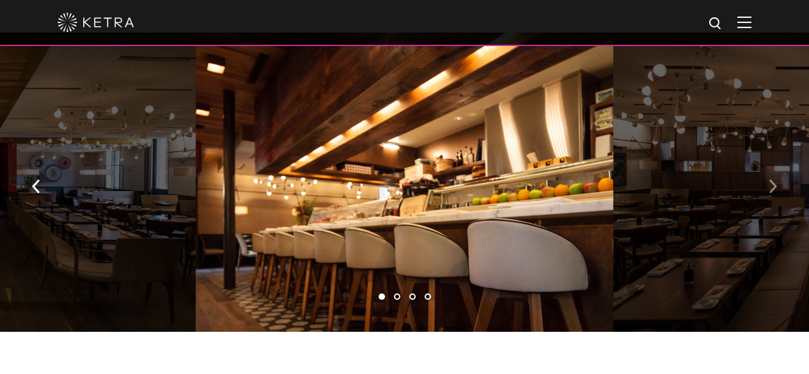
click at [769, 193] on img "button" at bounding box center [773, 186] width 8 height 14
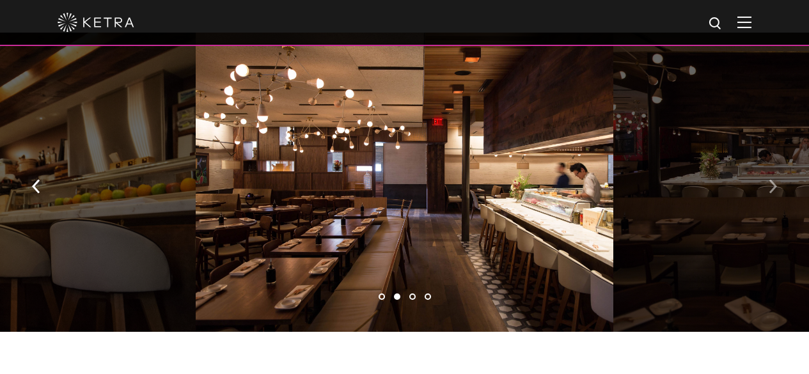
click at [769, 193] on img "button" at bounding box center [773, 186] width 8 height 14
